Goal: Use online tool/utility: Use online tool/utility

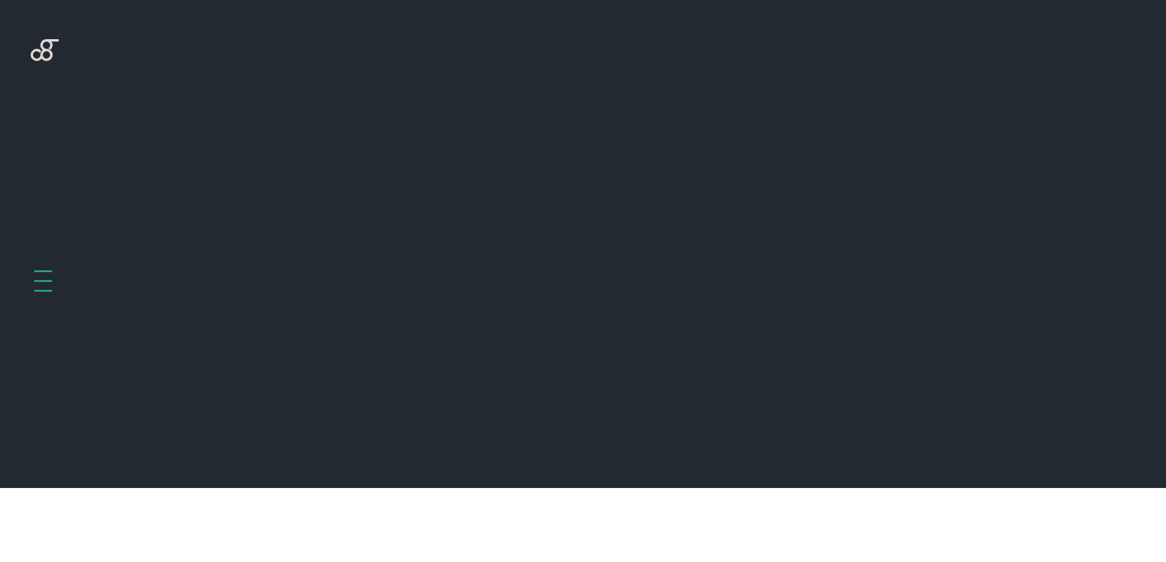
scroll to position [488, 0]
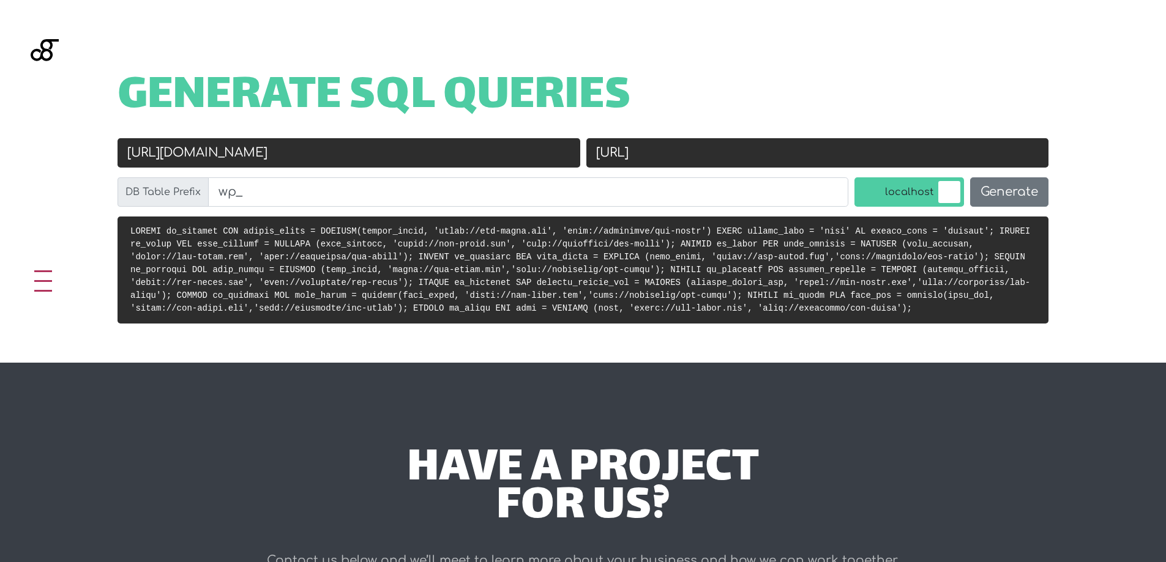
drag, startPoint x: 769, startPoint y: 153, endPoint x: 701, endPoint y: 154, distance: 68.5
click at [701, 154] on input "http://localhost/ids-store" at bounding box center [817, 152] width 463 height 29
paste input "mirena_beauty_db"
type input "[URL]"
click at [300, 163] on input "https://ids-store.com" at bounding box center [349, 152] width 463 height 29
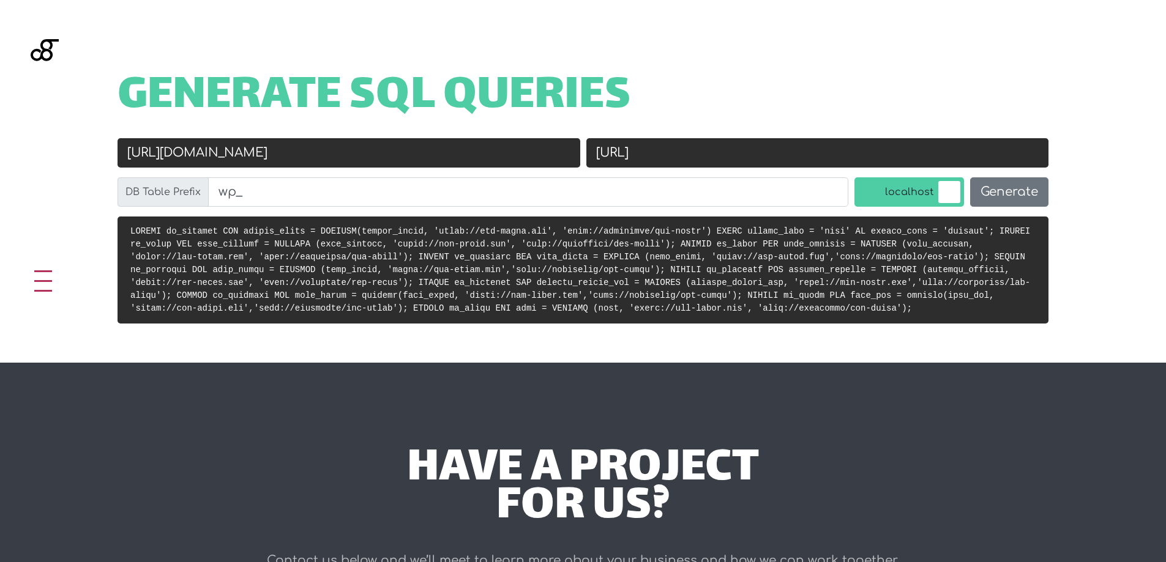
click at [300, 163] on input "https://ids-store.com" at bounding box center [349, 152] width 463 height 29
paste input "vendro.ids.com.lb/cosmetics"
type input "[URL][DOMAIN_NAME]"
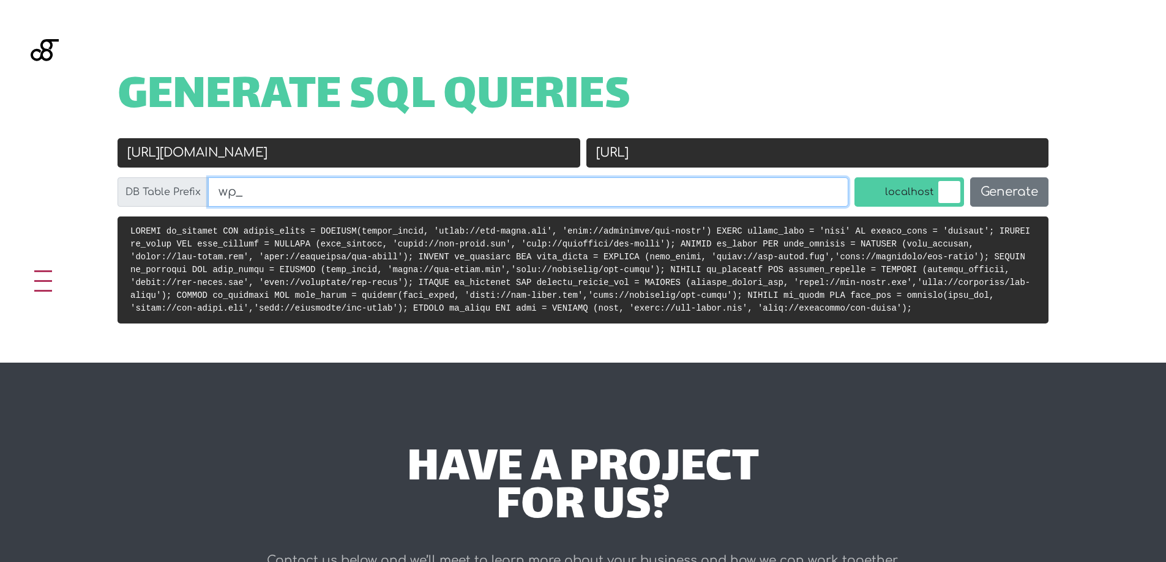
click at [465, 193] on input "wp_" at bounding box center [528, 191] width 640 height 29
type input "vr_"
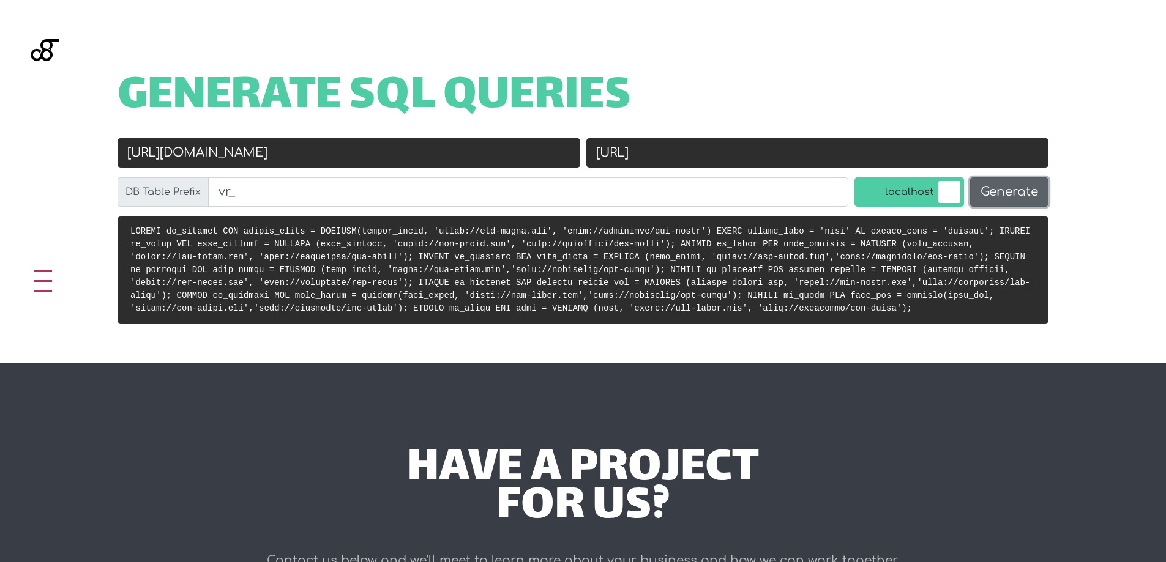
click at [1034, 191] on button "Generate" at bounding box center [1009, 191] width 78 height 29
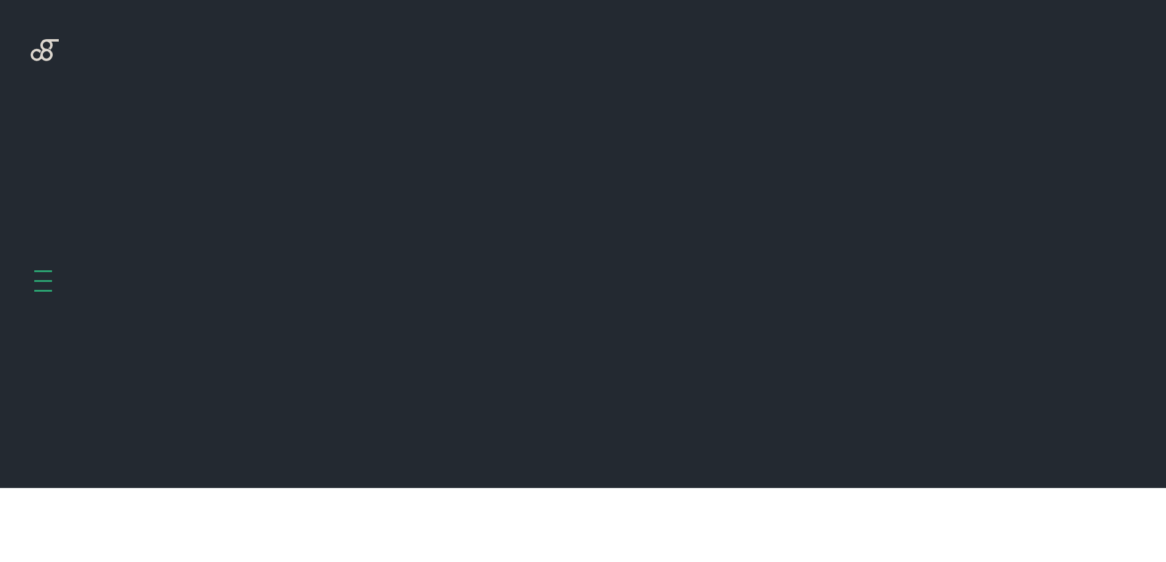
scroll to position [488, 0]
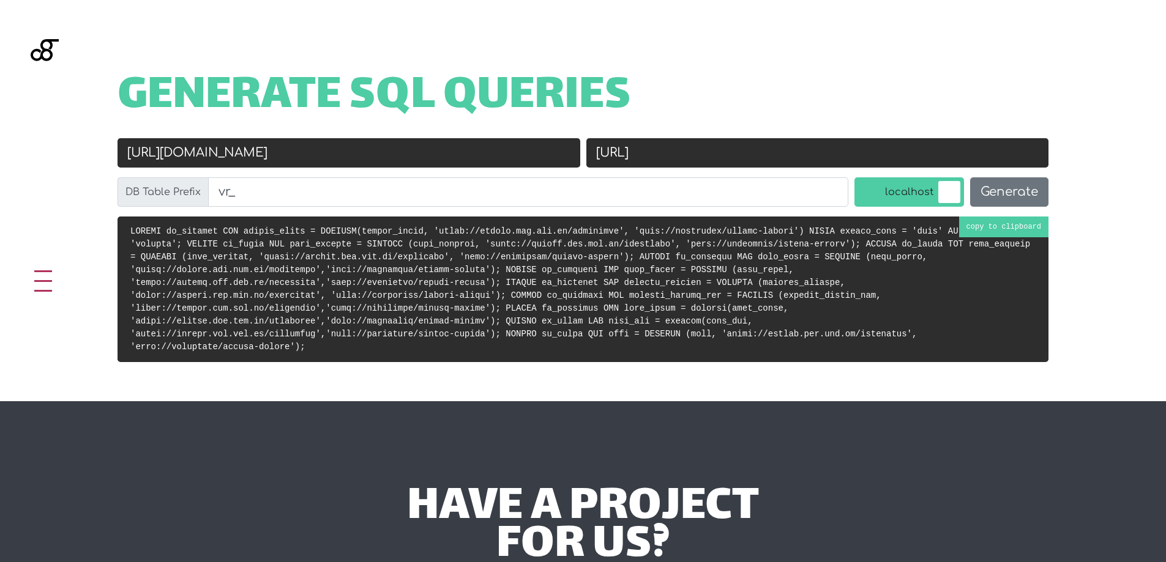
click at [998, 239] on code at bounding box center [580, 288] width 900 height 125
